Goal: Task Accomplishment & Management: Manage account settings

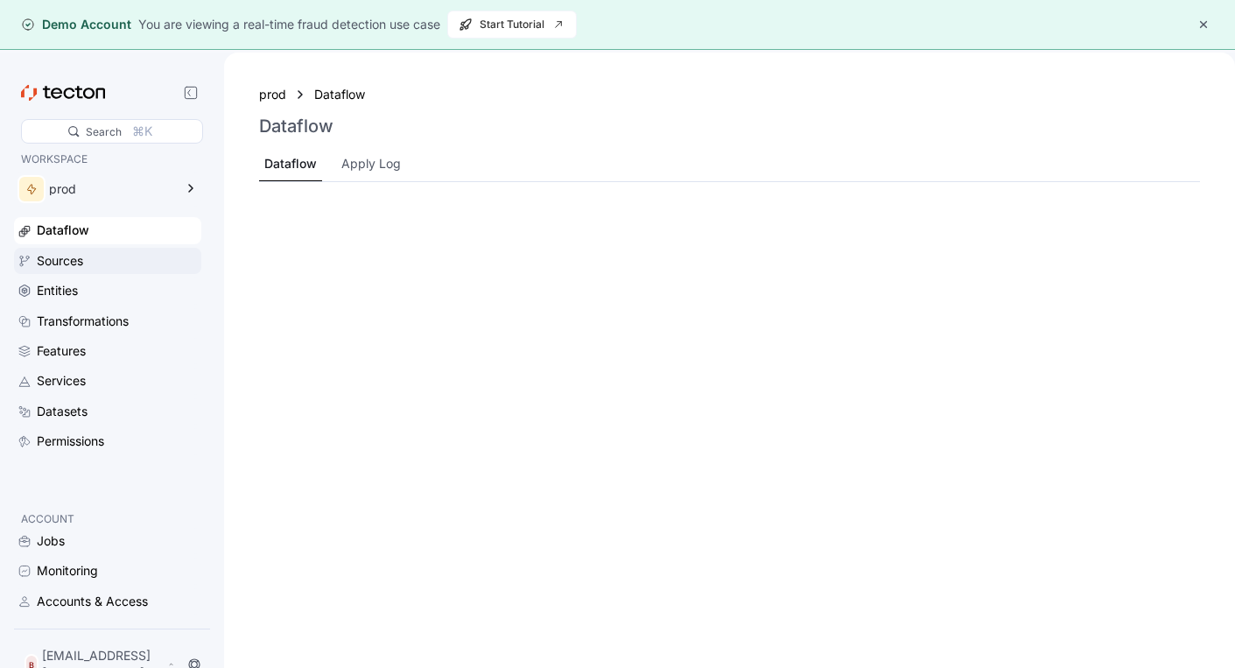
click at [141, 256] on div "Sources" at bounding box center [117, 260] width 161 height 19
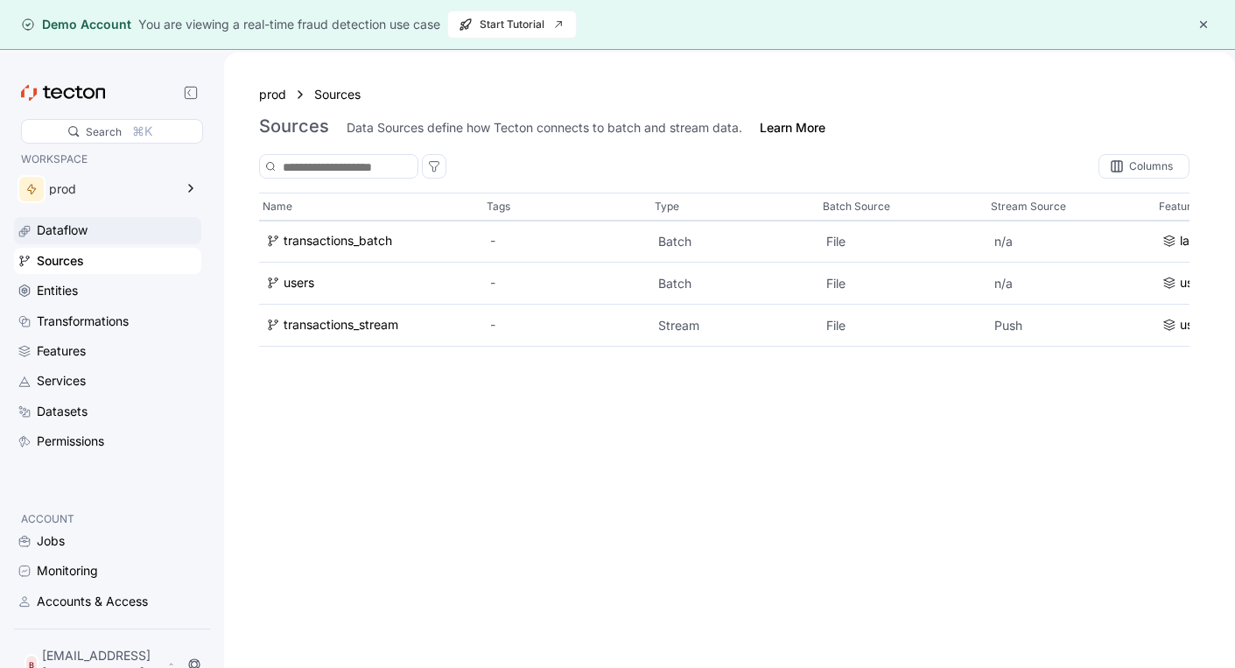
click at [117, 228] on div "Dataflow" at bounding box center [117, 230] width 161 height 19
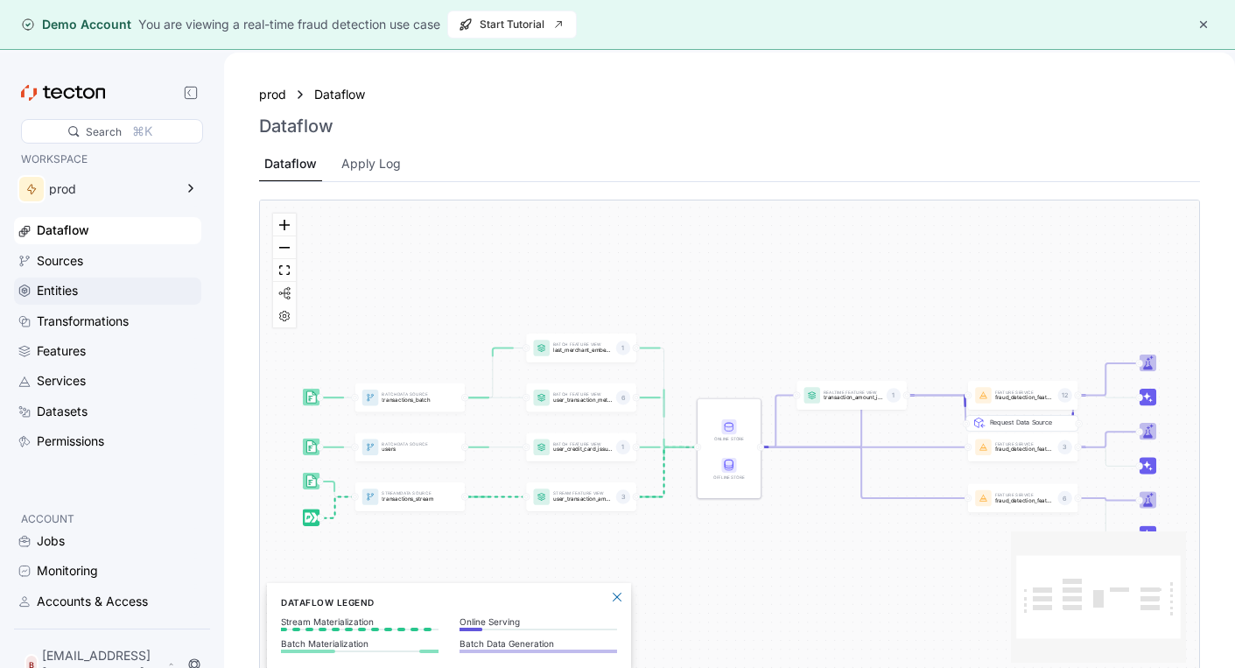
click at [118, 288] on div "Entities" at bounding box center [117, 290] width 161 height 19
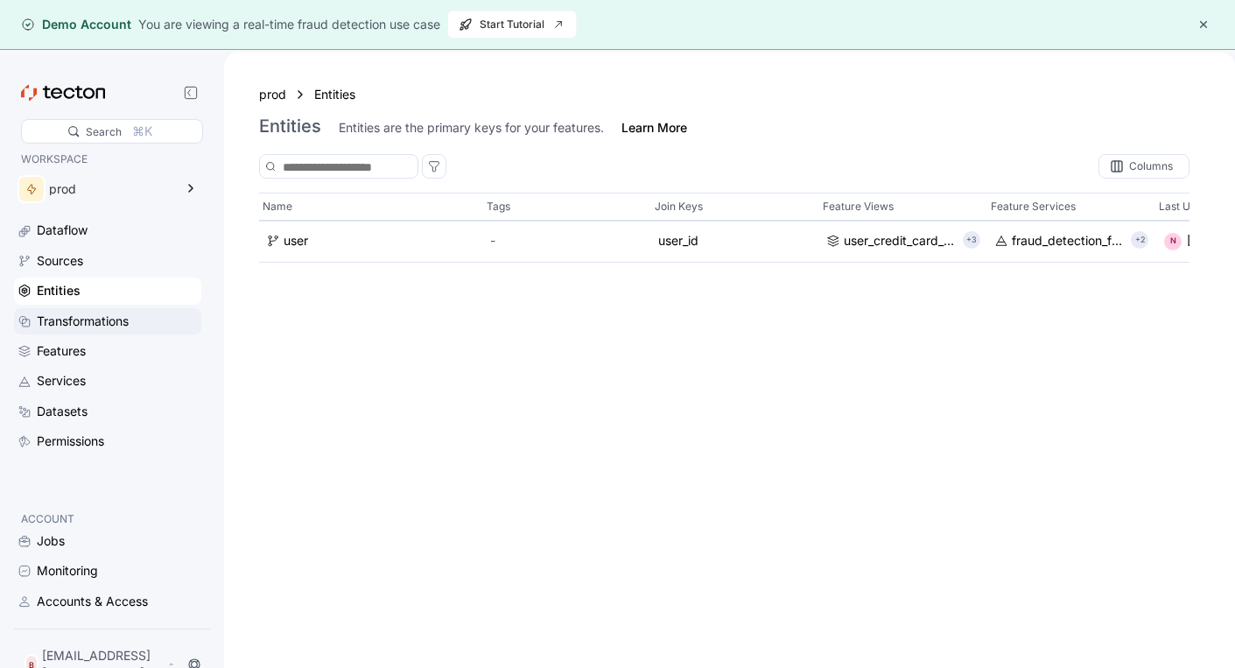
click at [123, 312] on div "Transformations" at bounding box center [83, 321] width 92 height 19
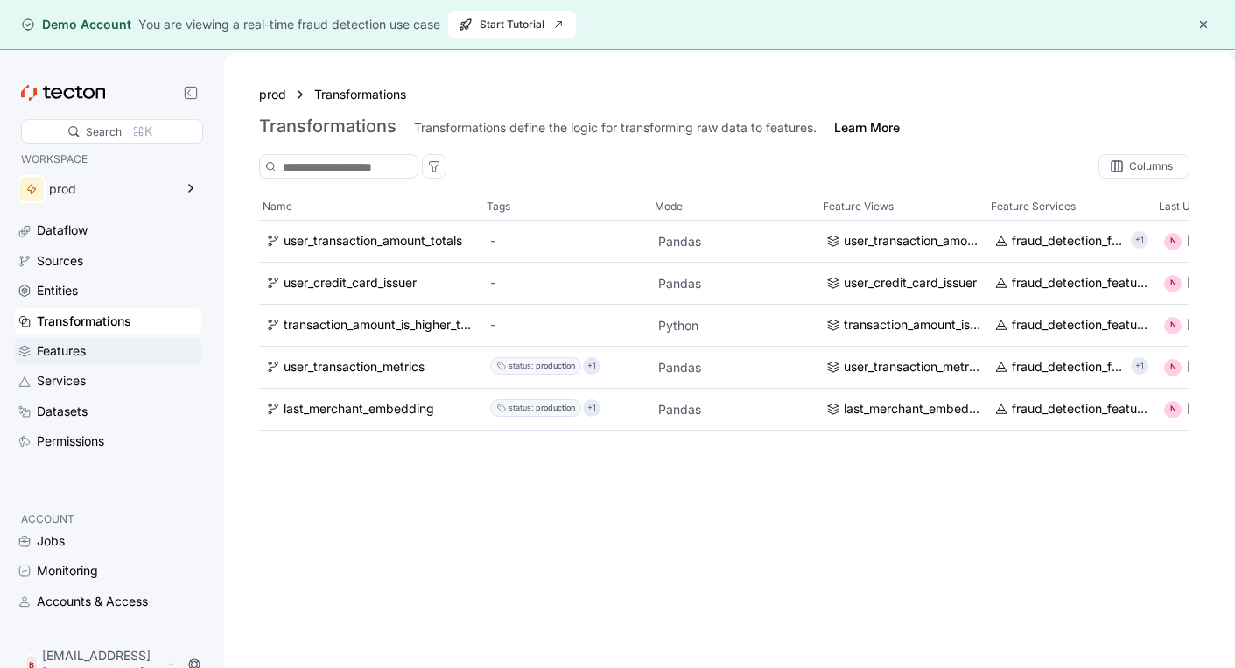
click at [110, 354] on div "Features" at bounding box center [117, 350] width 161 height 19
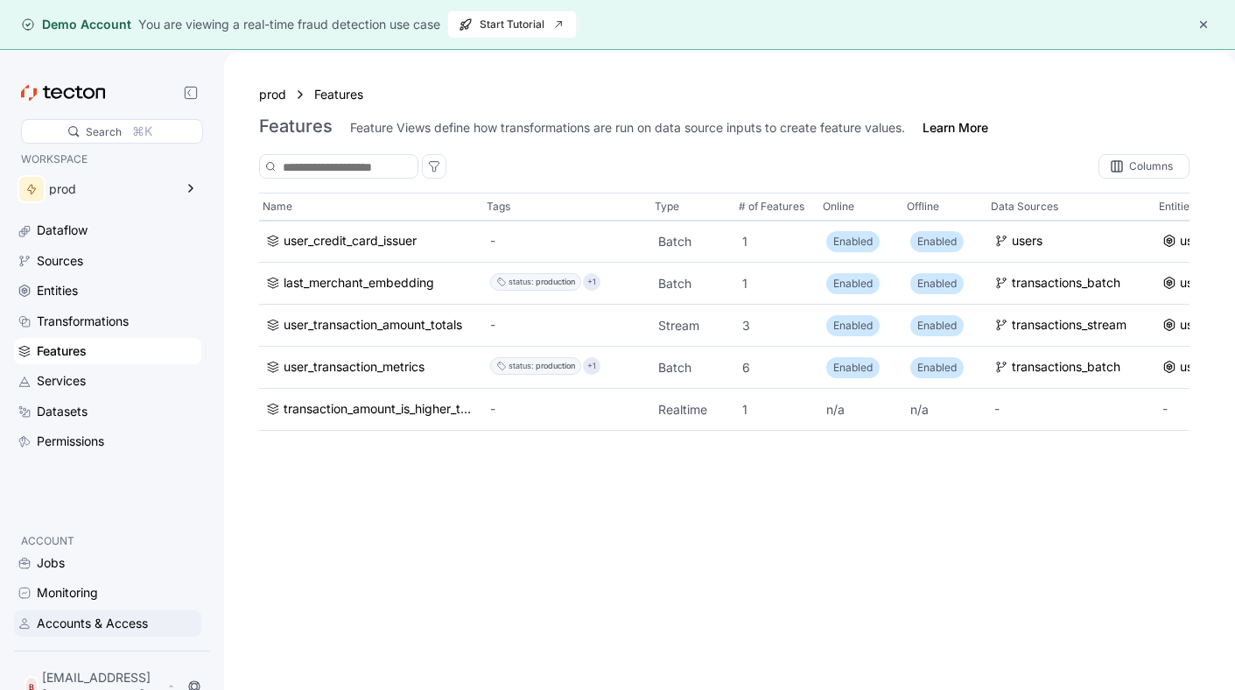
click at [108, 633] on div "Accounts & Access" at bounding box center [92, 622] width 111 height 19
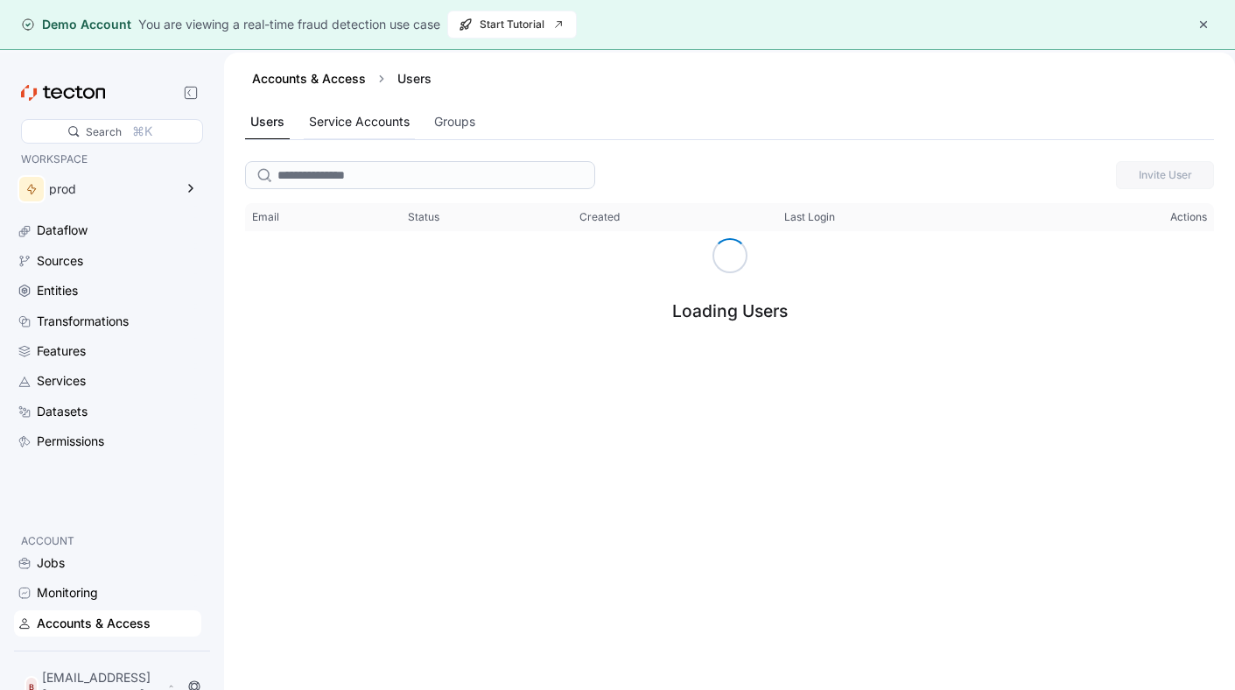
click at [367, 120] on div "Service Accounts" at bounding box center [359, 121] width 101 height 19
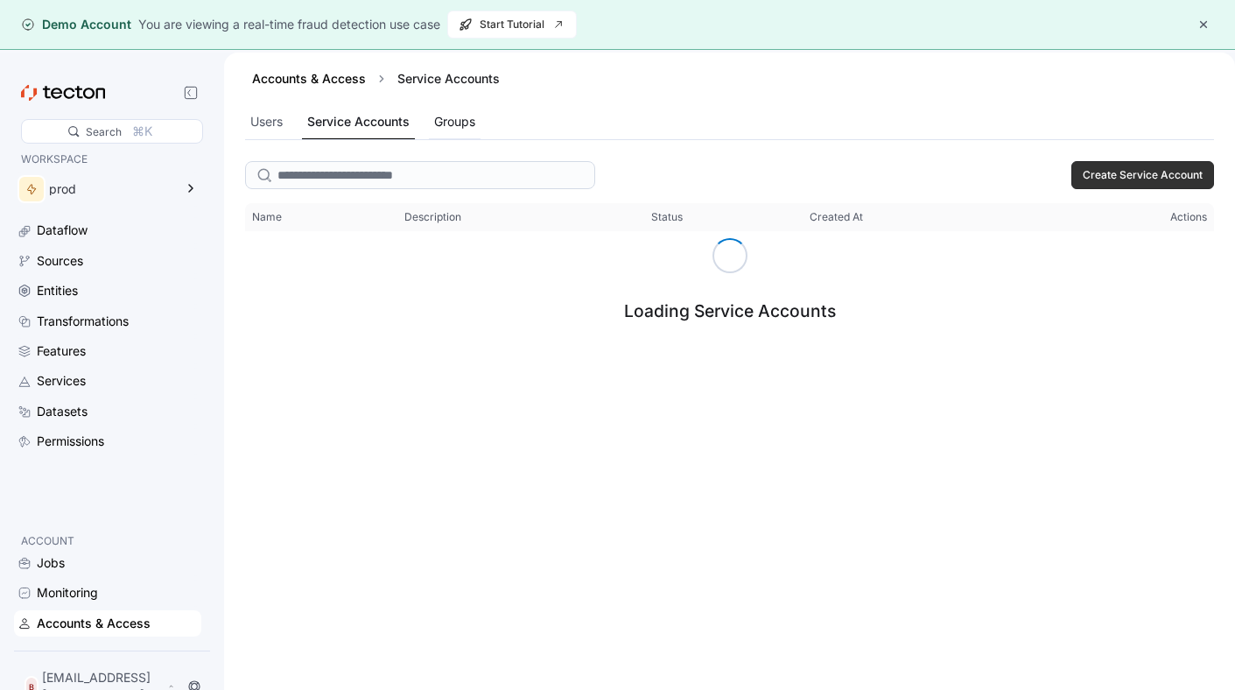
click at [461, 127] on div "Groups" at bounding box center [454, 121] width 41 height 19
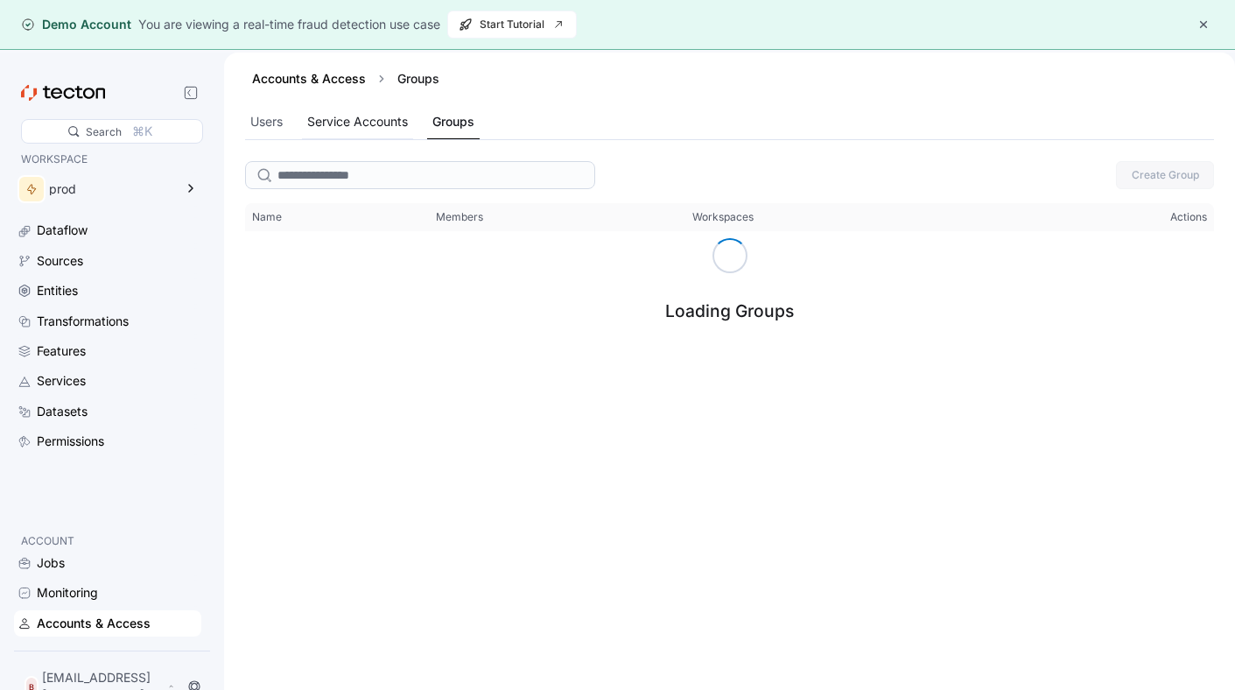
click at [405, 127] on div "Service Accounts" at bounding box center [357, 121] width 101 height 19
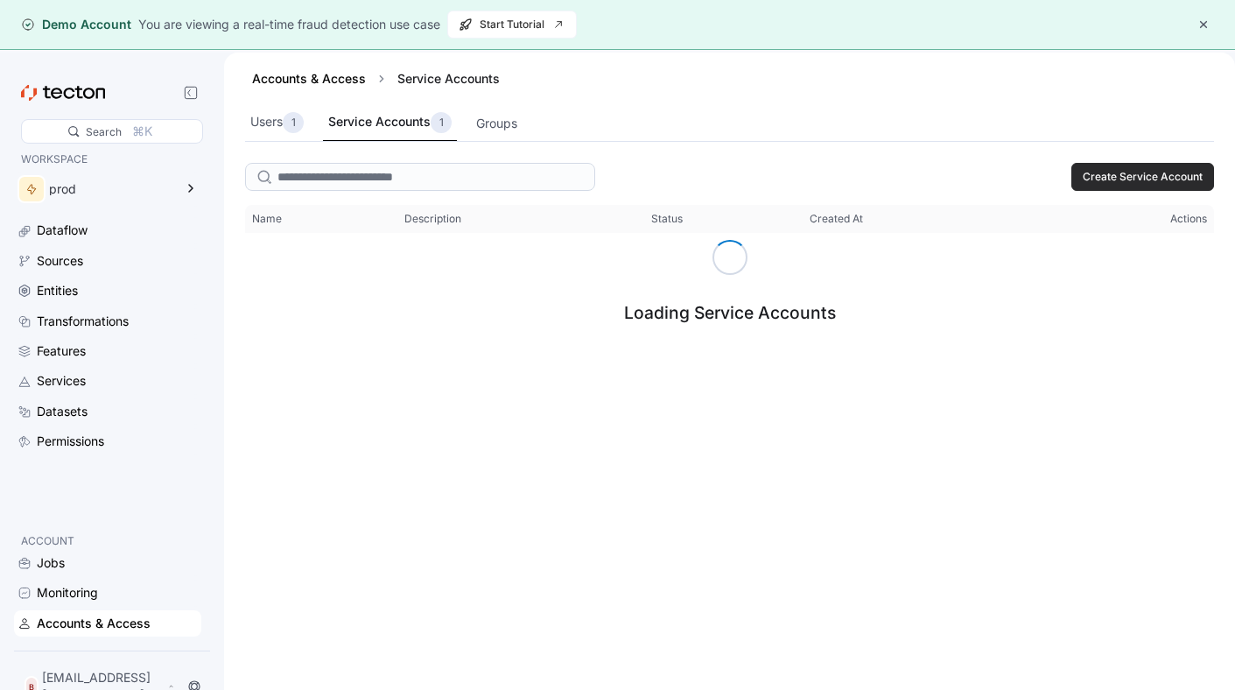
click at [1127, 178] on span "Create Service Account" at bounding box center [1142, 177] width 120 height 26
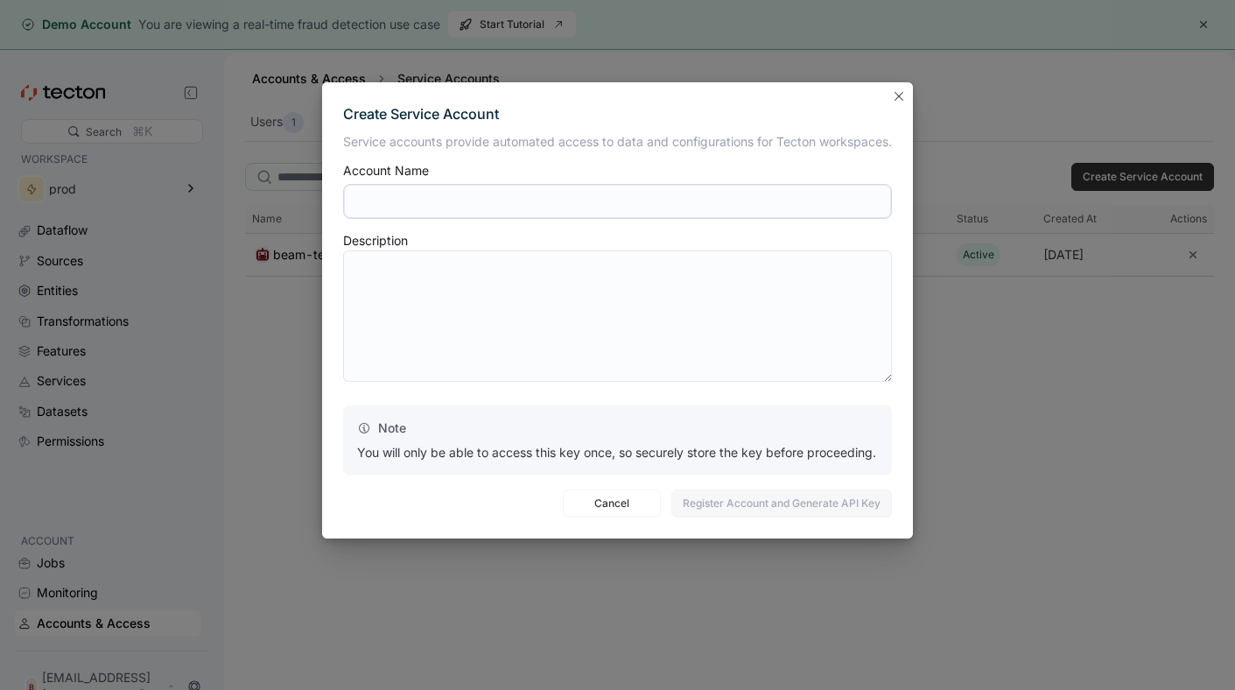
click at [284, 256] on div "Create Service Account Service accounts provide automated access to data and co…" at bounding box center [617, 345] width 1235 height 690
click at [896, 97] on button "Closes this modal window" at bounding box center [898, 95] width 21 height 21
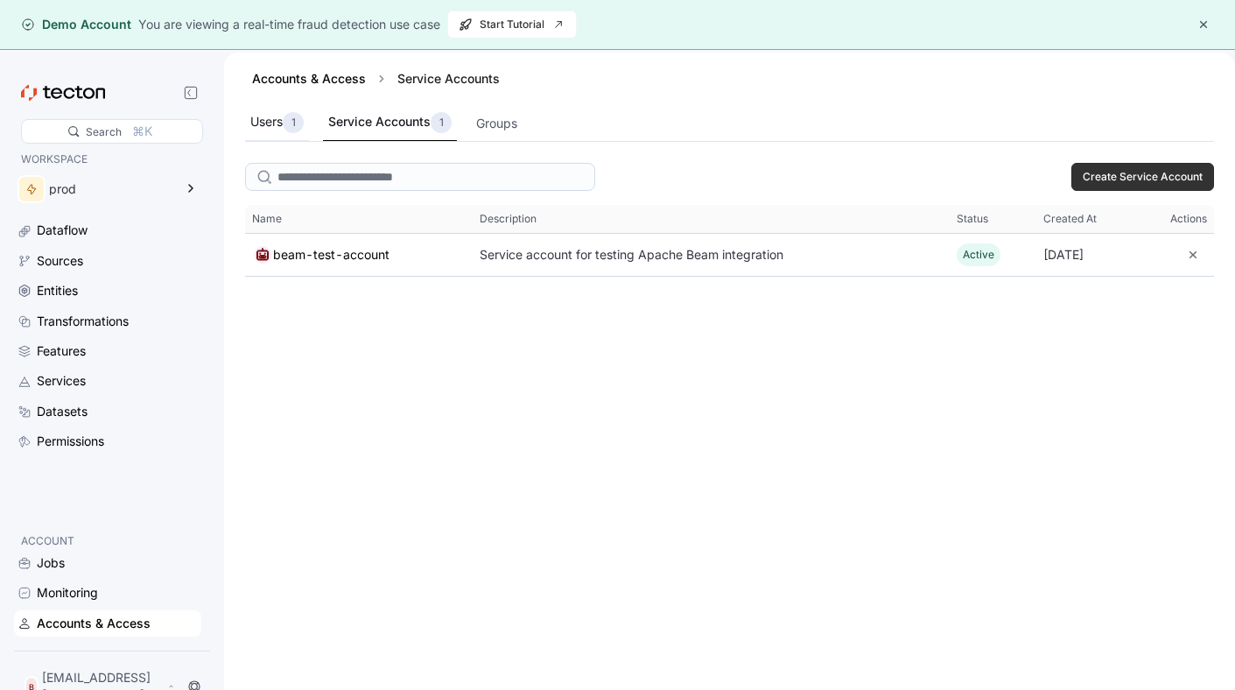
click at [295, 119] on p "1" at bounding box center [293, 123] width 4 height 18
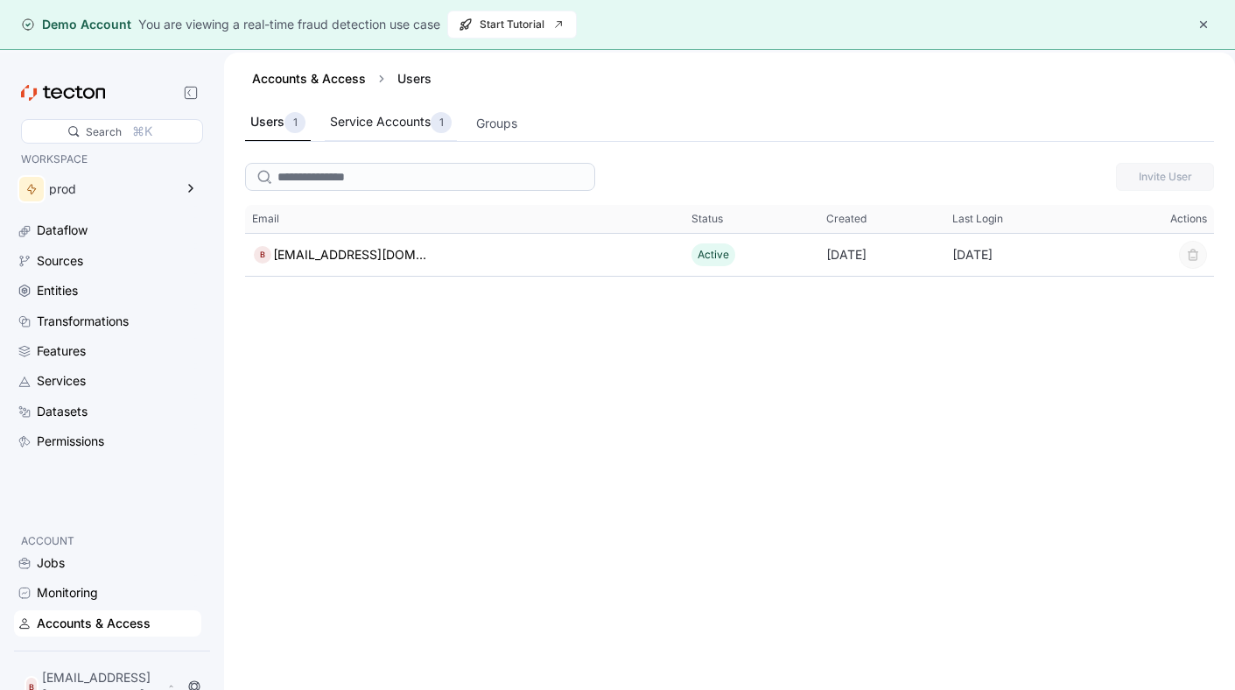
click at [387, 124] on div "Service Accounts 1" at bounding box center [391, 122] width 122 height 21
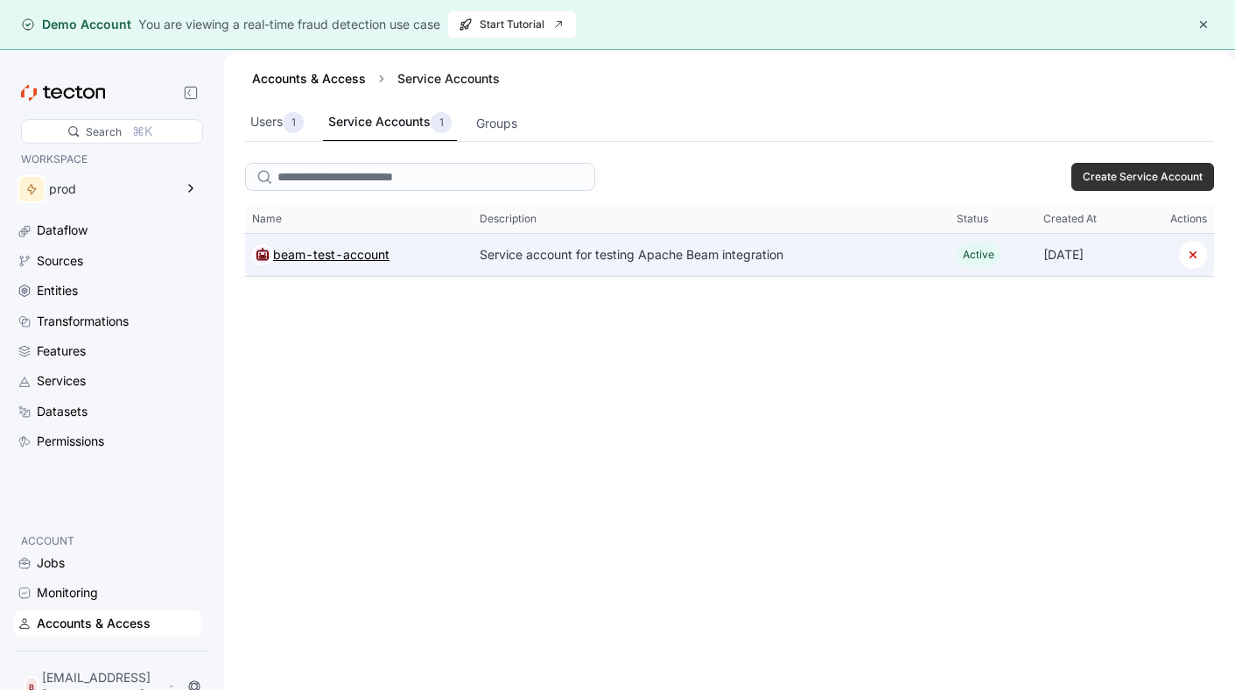
click at [359, 253] on div "beam-test-account" at bounding box center [331, 254] width 116 height 21
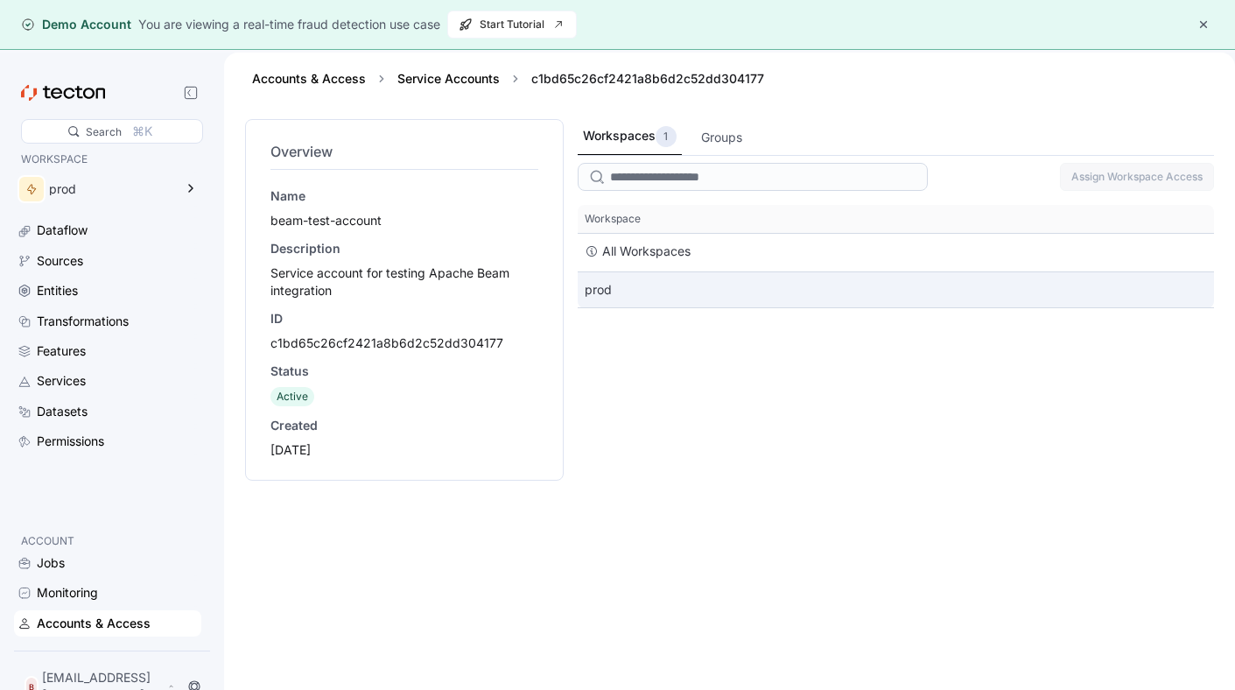
click at [613, 292] on div "prod" at bounding box center [896, 289] width 636 height 35
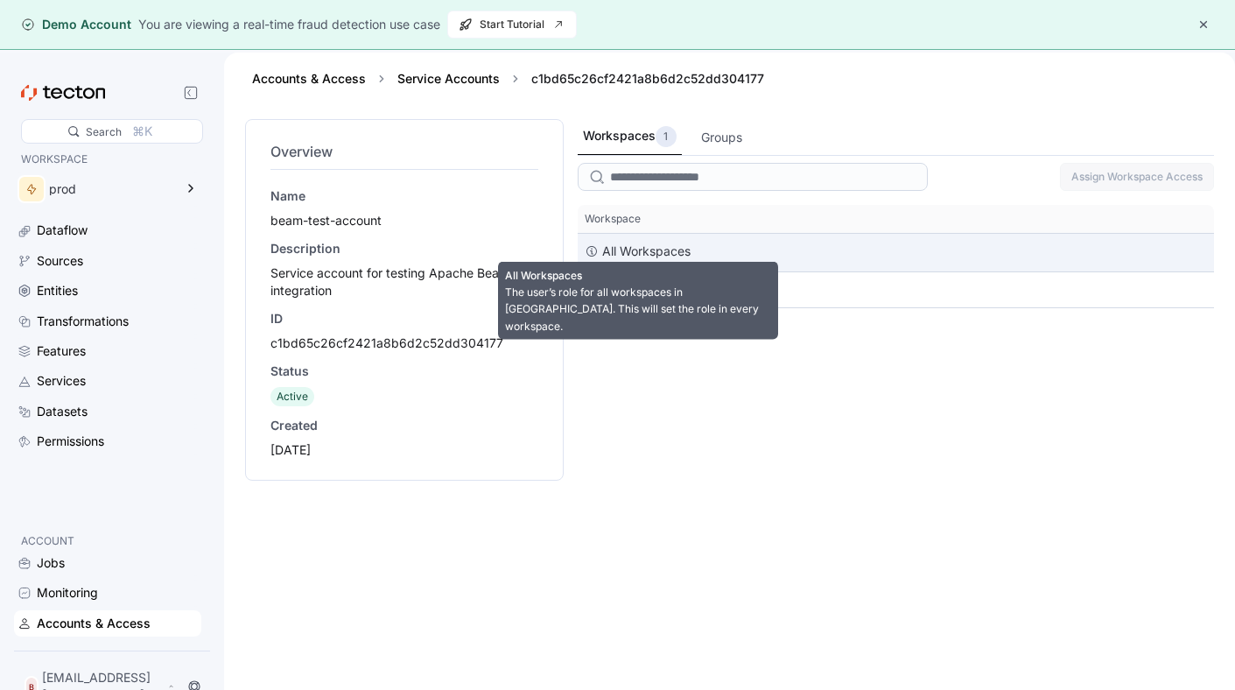
click at [627, 252] on div "All Workspaces" at bounding box center [646, 251] width 88 height 21
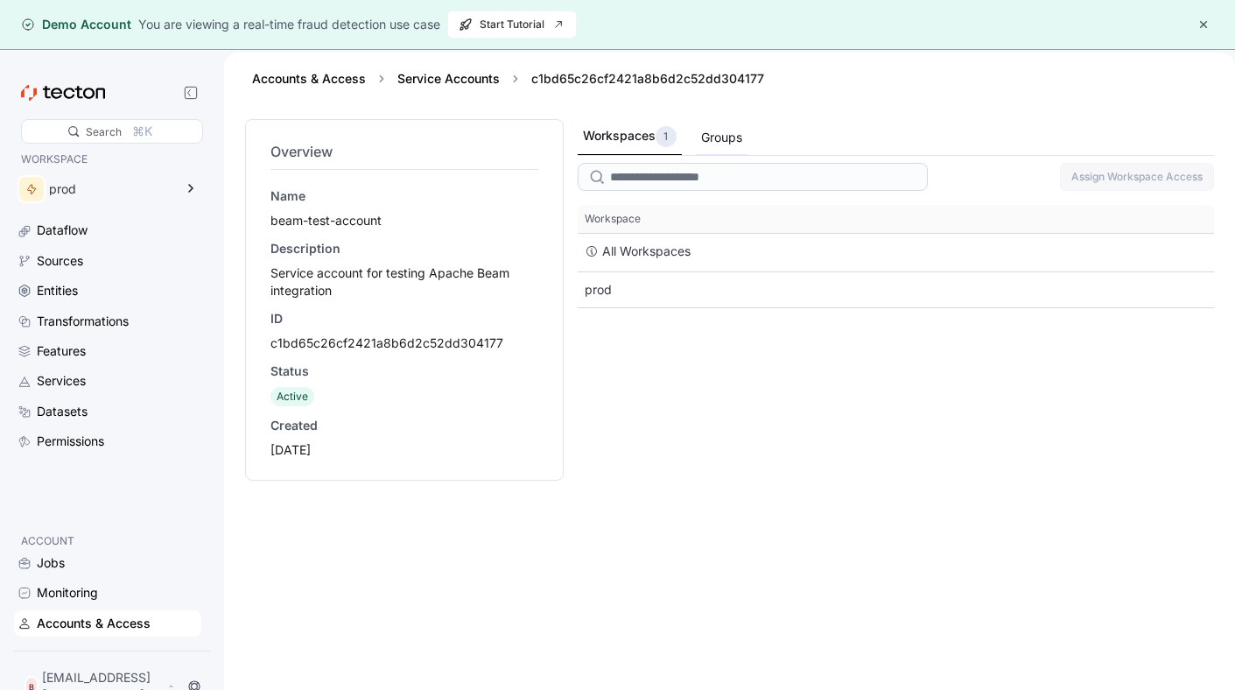
click at [698, 142] on div "Groups" at bounding box center [722, 138] width 52 height 34
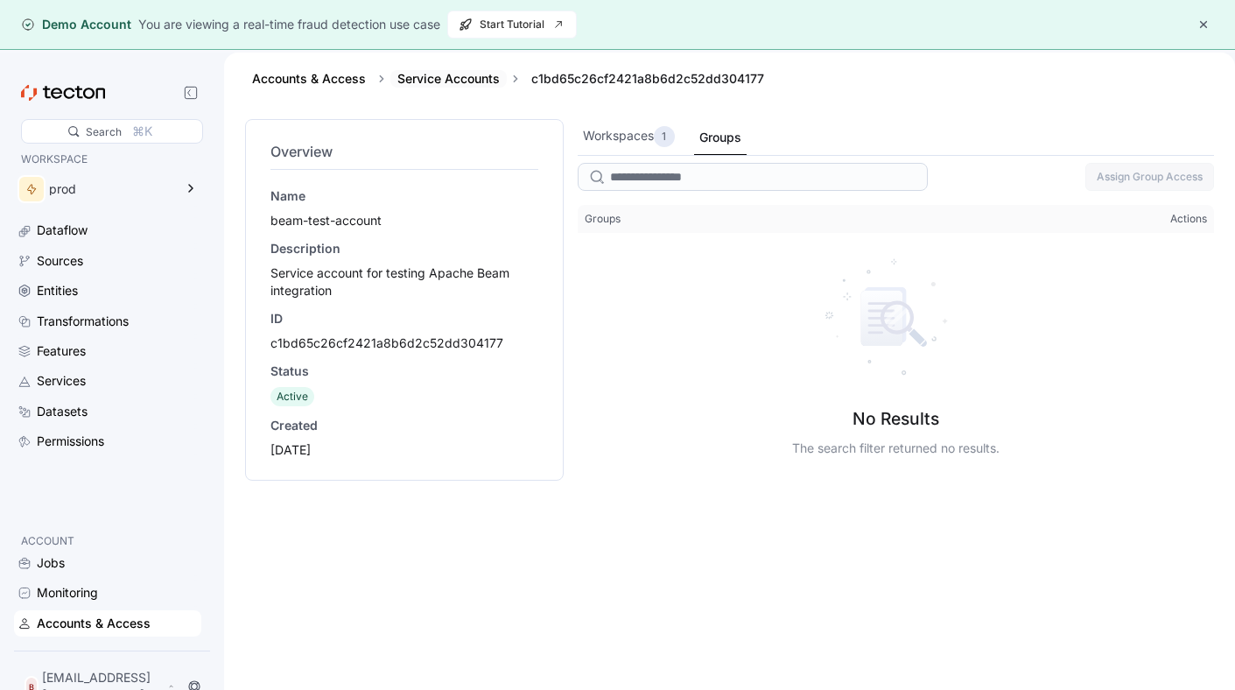
click at [394, 74] on div "Service Accounts" at bounding box center [448, 79] width 116 height 18
click at [330, 79] on link "Accounts & Access" at bounding box center [309, 78] width 114 height 15
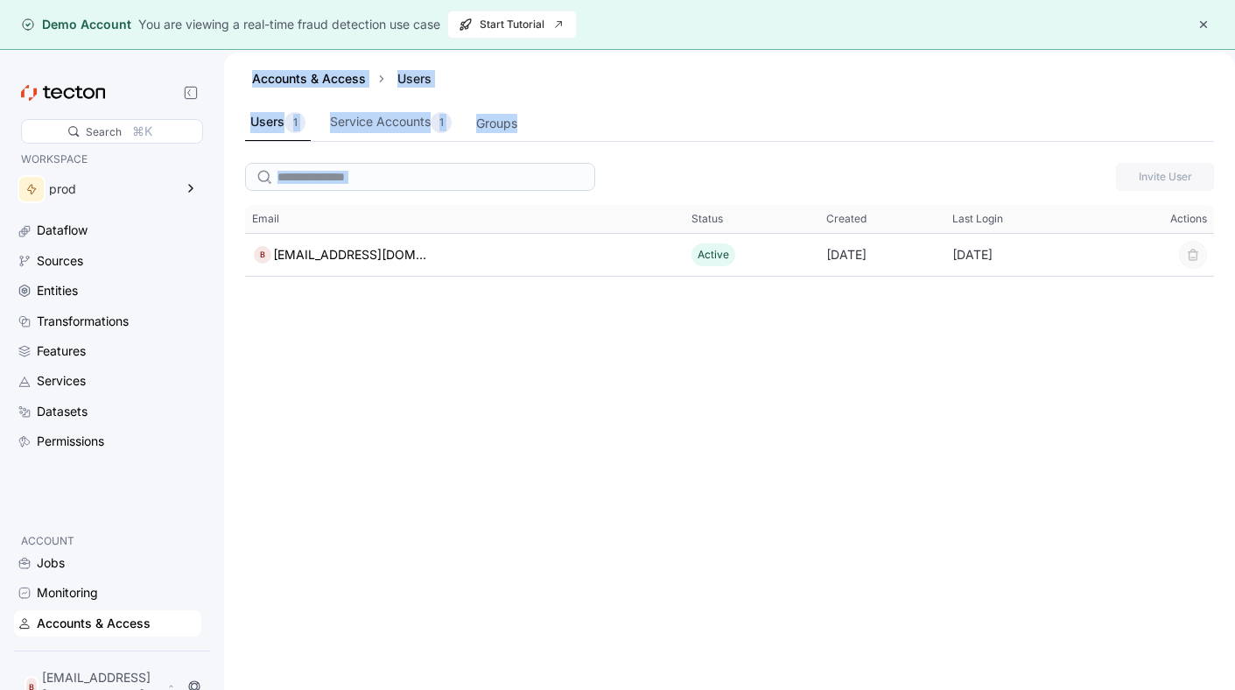
drag, startPoint x: 612, startPoint y: 341, endPoint x: 225, endPoint y: -14, distance: 525.2
click at [225, 0] on html "Demo Account You are viewing a real-time fraud detection use case Start Tutoria…" at bounding box center [617, 345] width 1235 height 690
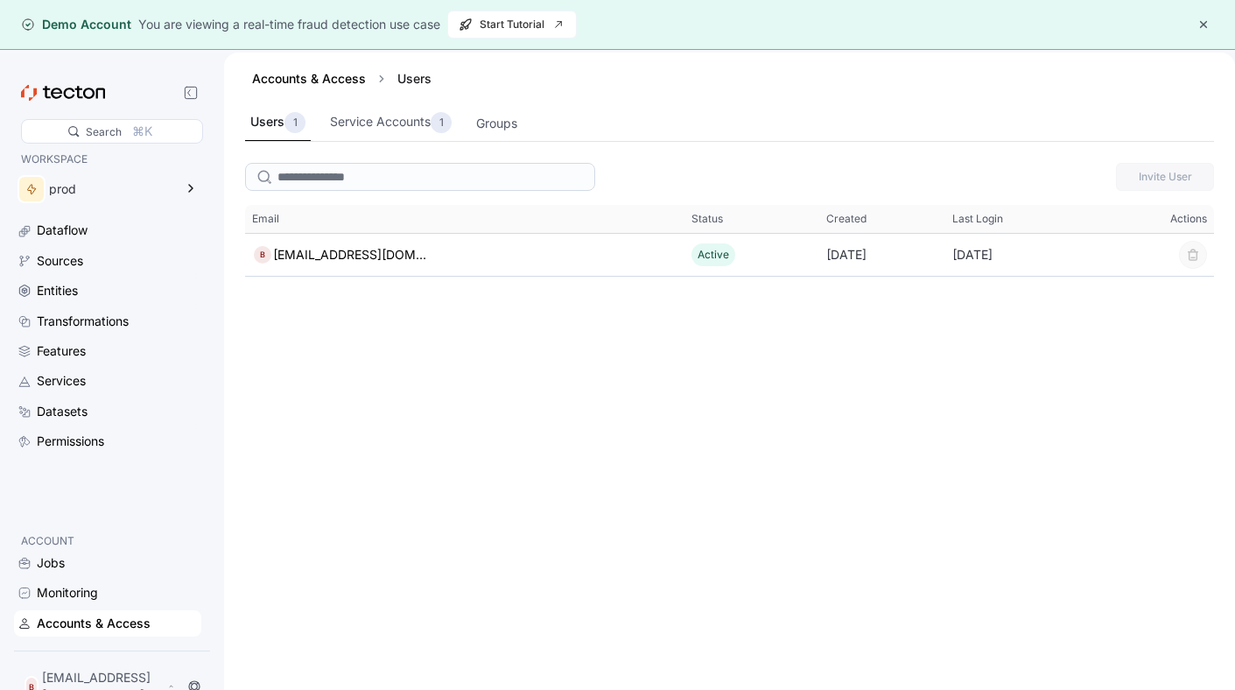
click at [970, 385] on div "Invite User This table contains 1 rows. Email Status Created Last Login Actions…" at bounding box center [729, 449] width 1011 height 586
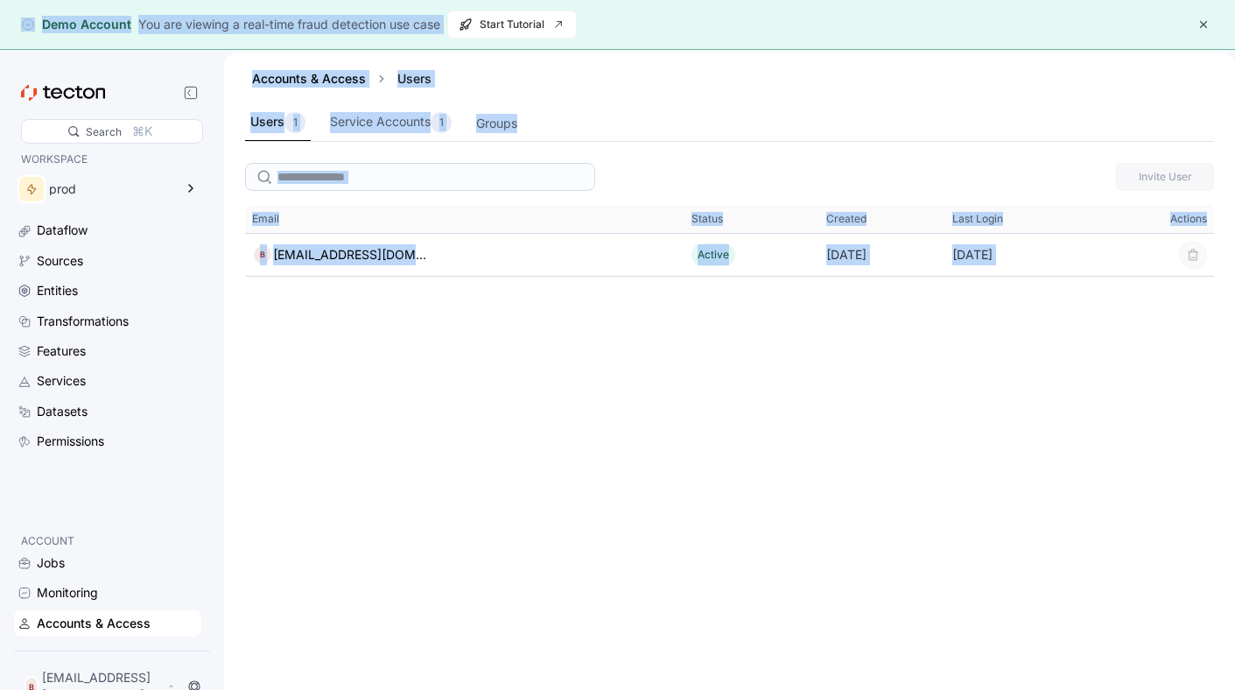
copy body "Demo Account You are viewing a real-time fraud detection use case Start Tutoria…"
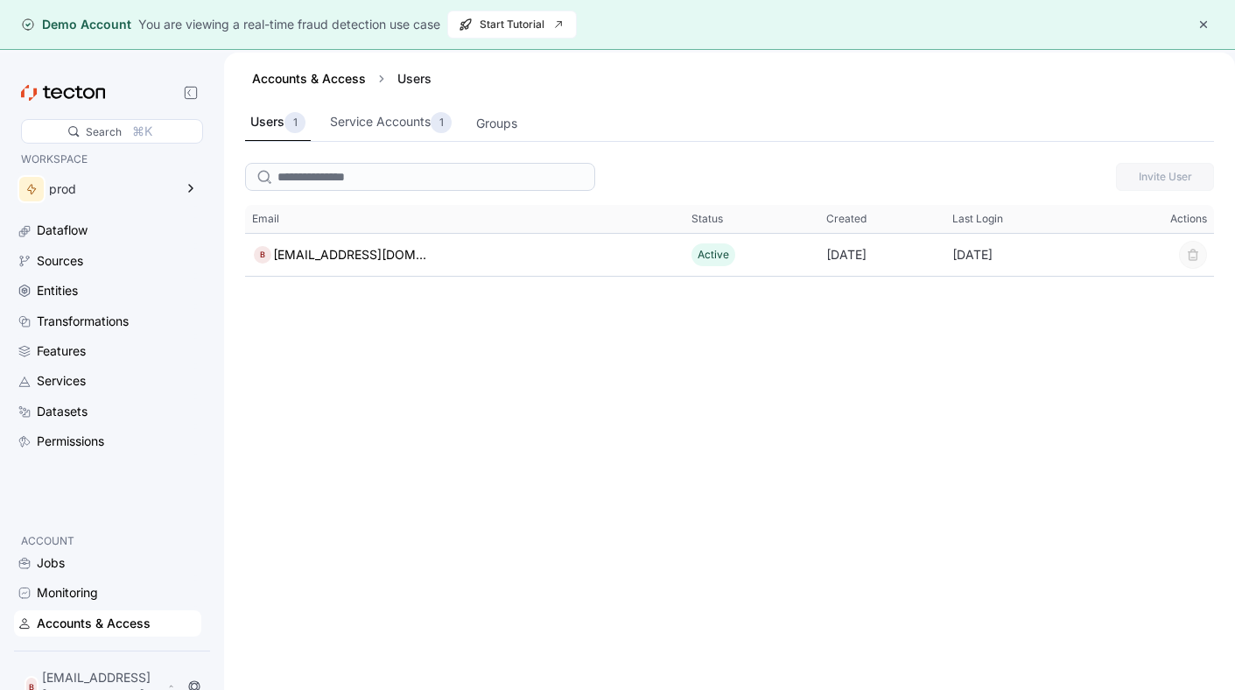
drag, startPoint x: 1191, startPoint y: 20, endPoint x: 1201, endPoint y: 18, distance: 9.8
click at [1194, 20] on div "Demo Account You are viewing a real-time fraud detection use case Start Tutorial" at bounding box center [617, 25] width 1193 height 28
click at [1205, 18] on button "button" at bounding box center [1203, 24] width 21 height 21
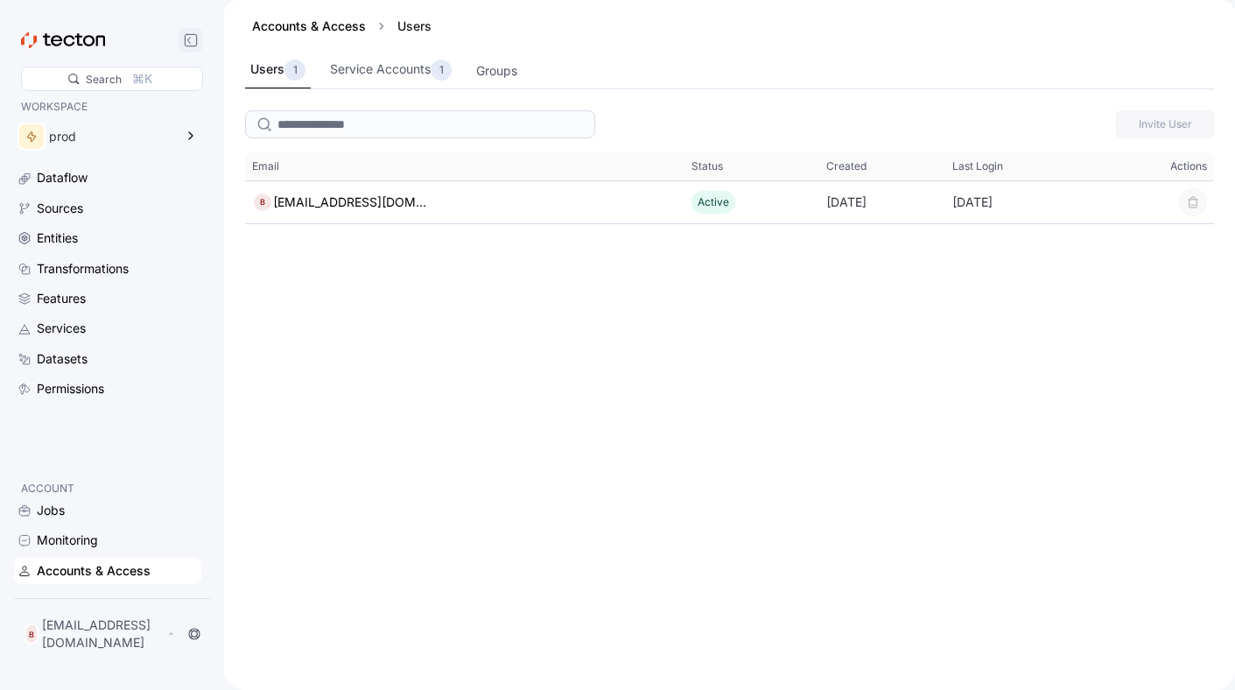
click at [190, 40] on icon at bounding box center [191, 40] width 14 height 14
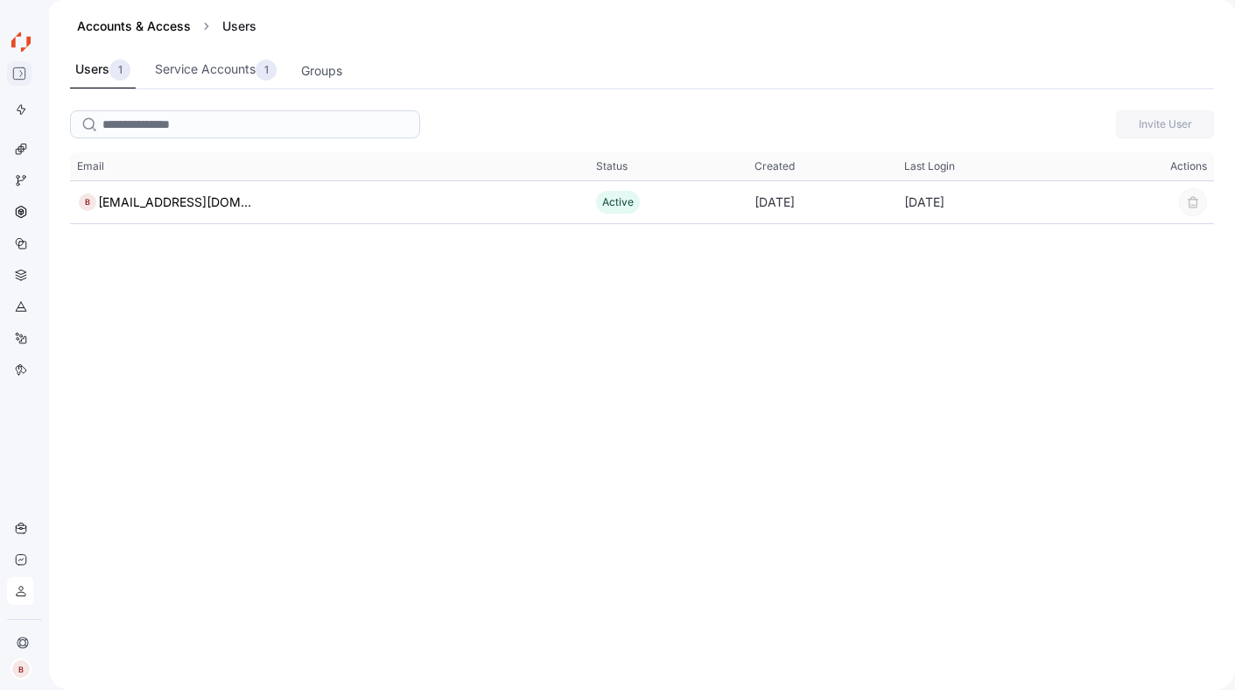
click at [9, 77] on div at bounding box center [19, 73] width 35 height 23
